Goal: Information Seeking & Learning: Find specific fact

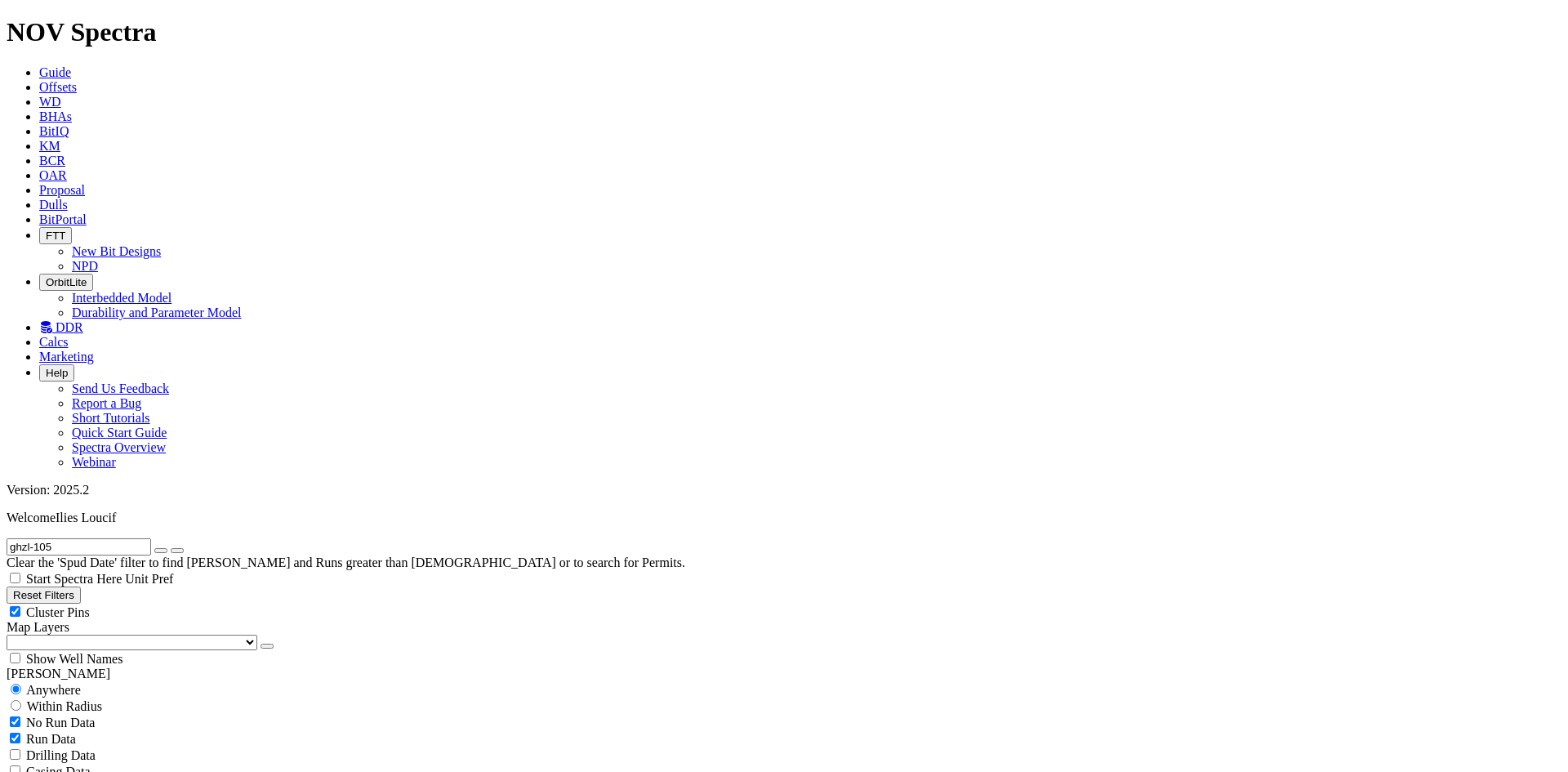
scroll to position [375, 0]
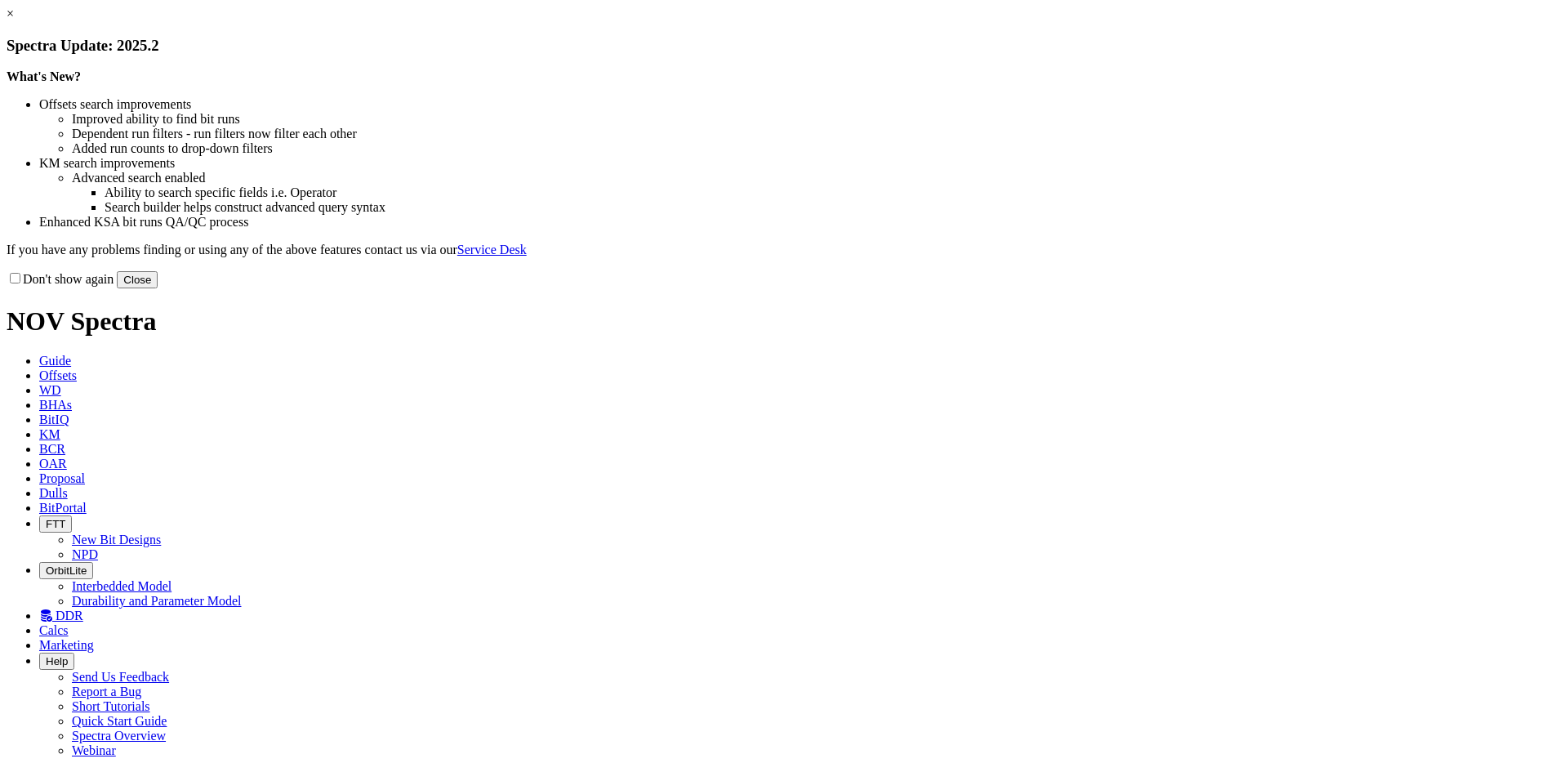
click at [14, 20] on link "×" at bounding box center [10, 13] width 8 height 14
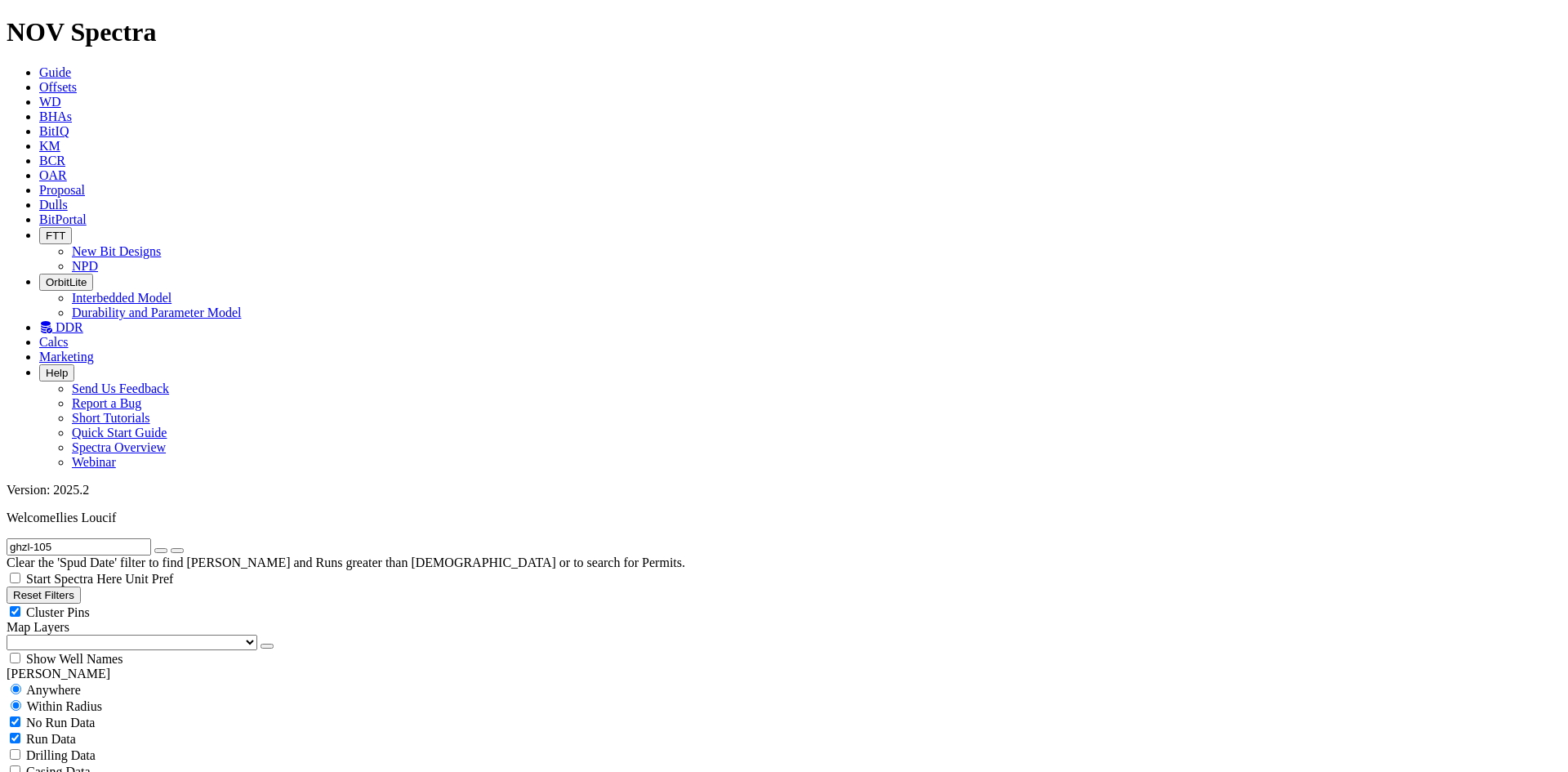
radio input "false"
radio input "true"
click at [63, 683] on span "Anywhere" at bounding box center [53, 690] width 55 height 14
radio input "true"
radio input "false"
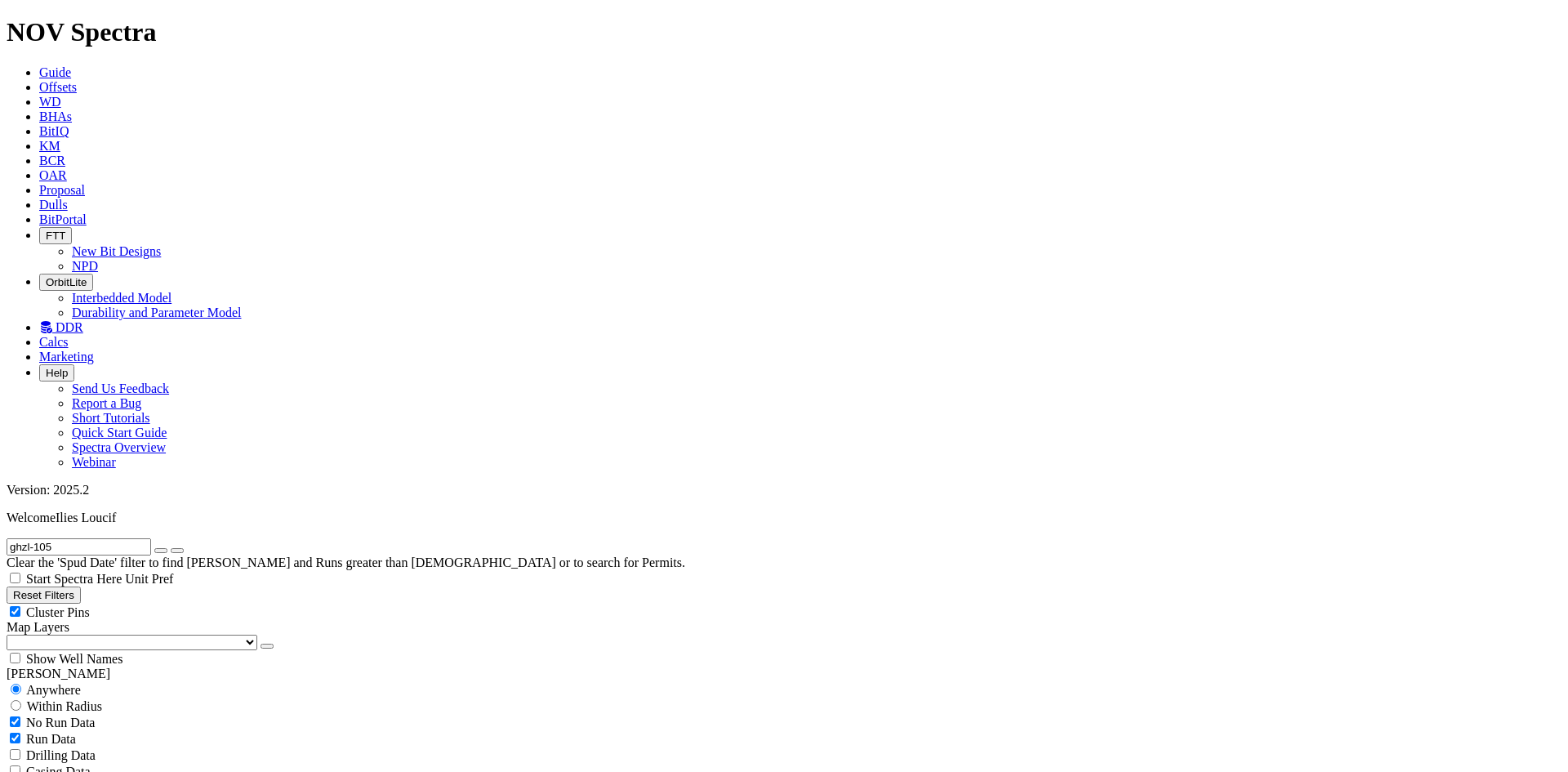
radio input "false"
radio input "true"
drag, startPoint x: 95, startPoint y: 88, endPoint x: 26, endPoint y: 68, distance: 71.8
click at [7, 539] on div "ghzl-105 Clear the 'Spud Date' filter to find Wells and Runs greater than 2 yea…" at bounding box center [784, 554] width 1556 height 31
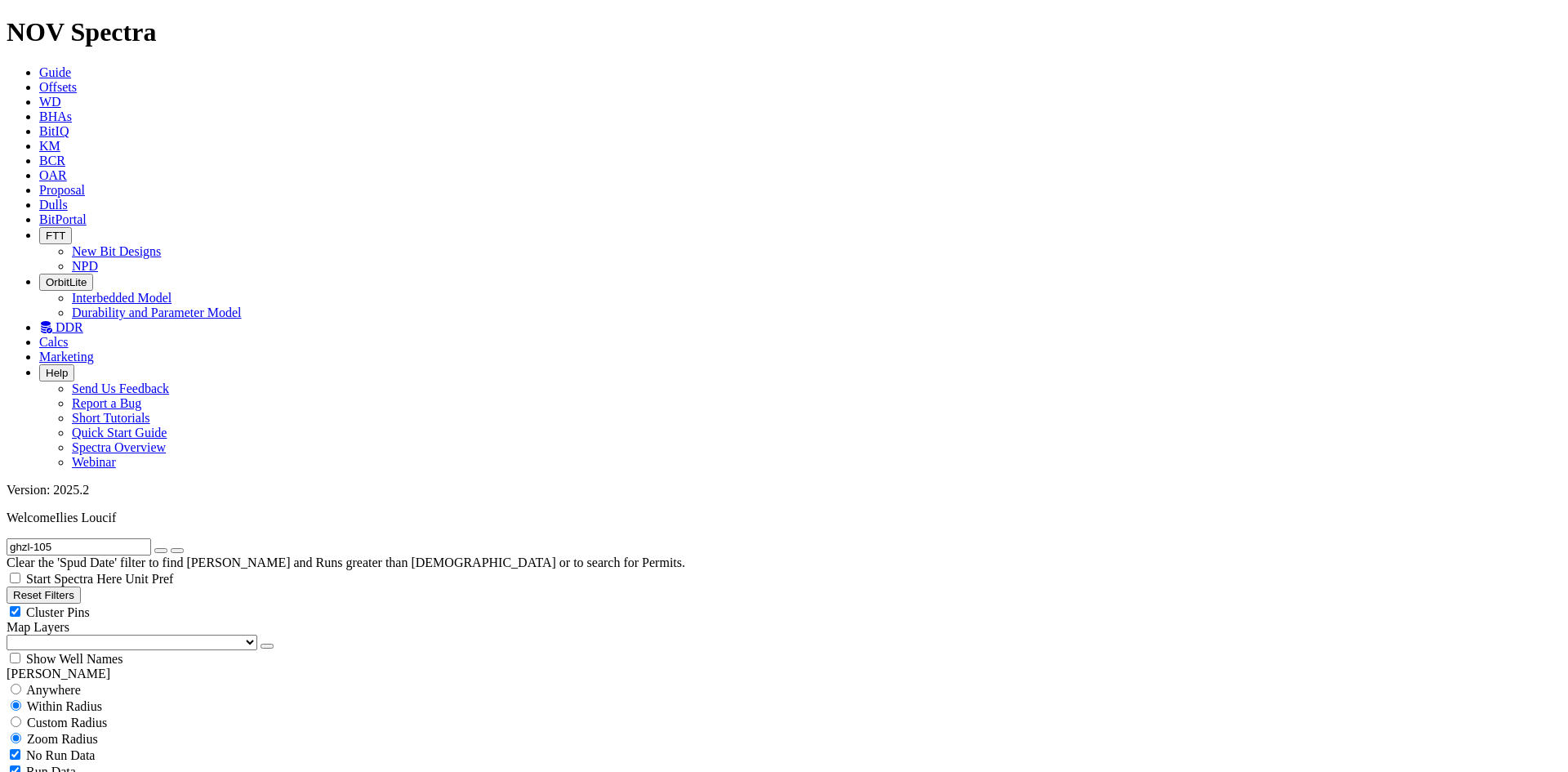
drag, startPoint x: 60, startPoint y: 64, endPoint x: -101, endPoint y: 59, distance: 161.1
type input "eoj"
